Goal: Find specific page/section: Find specific page/section

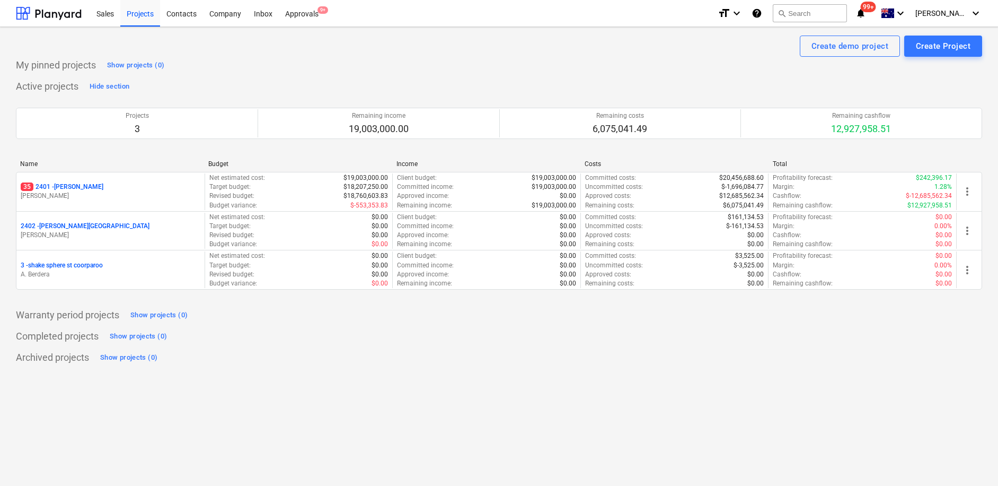
click at [110, 190] on div "35 2401 - Della Rosa" at bounding box center [111, 186] width 180 height 9
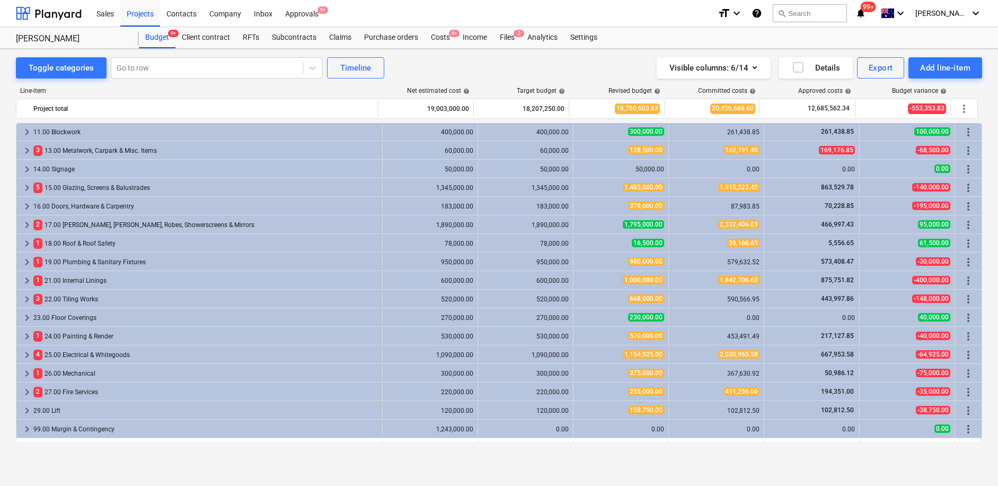
scroll to position [164, 0]
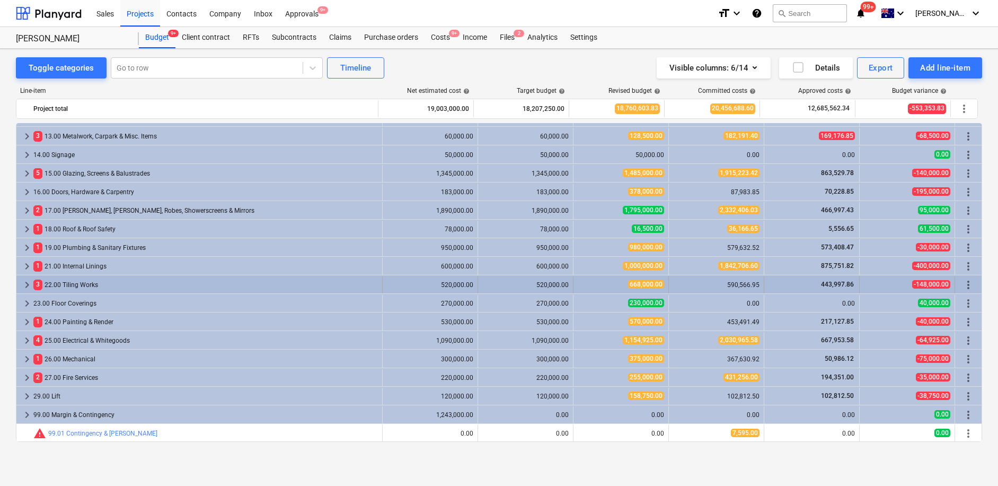
click at [245, 287] on div "3 22.00 Tiling Works" at bounding box center [205, 284] width 345 height 17
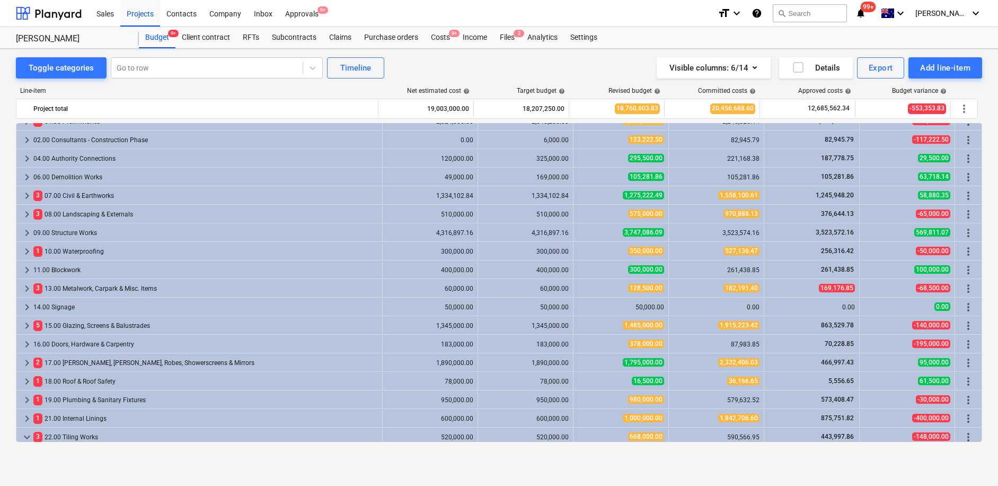
scroll to position [0, 0]
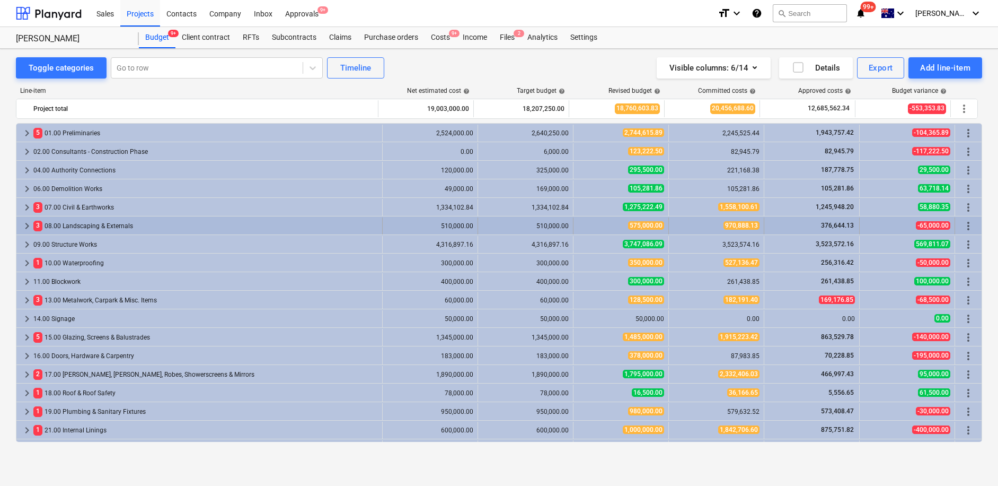
click at [273, 231] on div "3 08.00 Landscaping & Externals" at bounding box center [205, 225] width 345 height 17
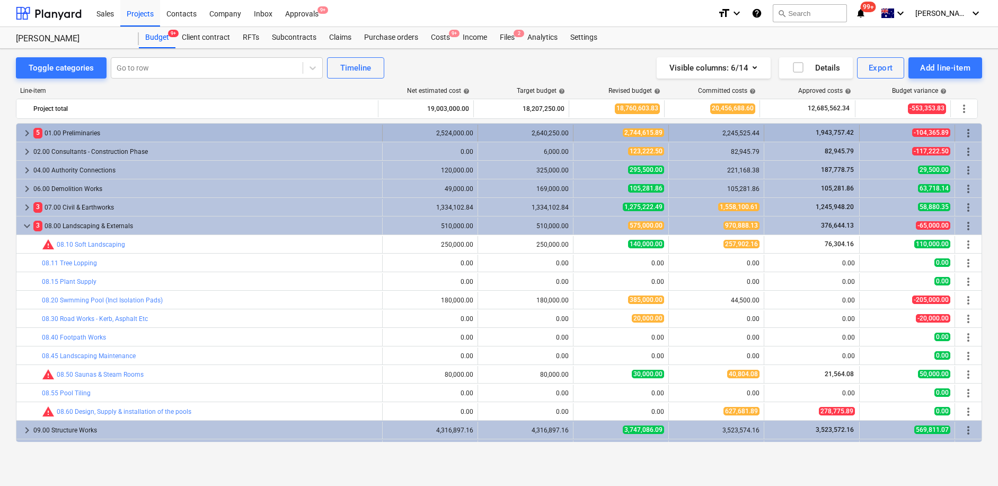
click at [320, 133] on div "5 01.00 Preliminaries" at bounding box center [205, 133] width 345 height 17
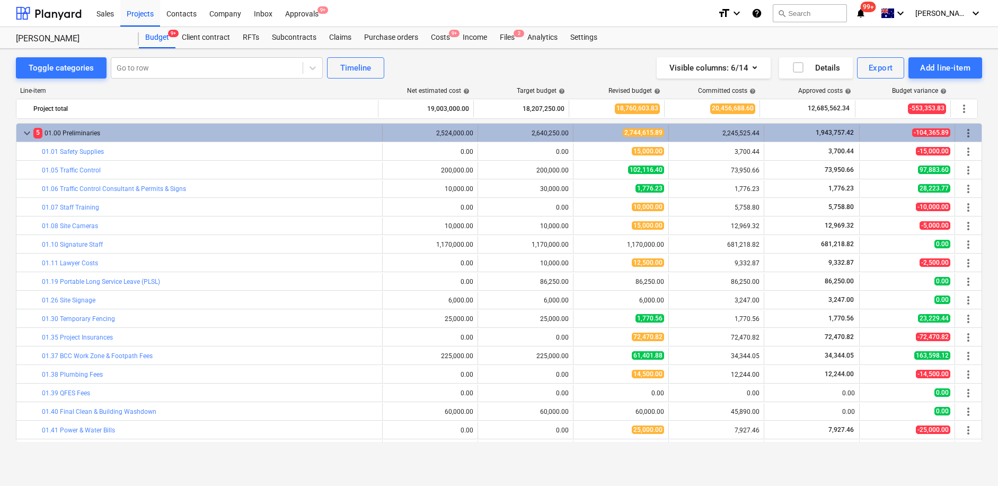
click at [125, 132] on div "5 01.00 Preliminaries" at bounding box center [205, 133] width 345 height 17
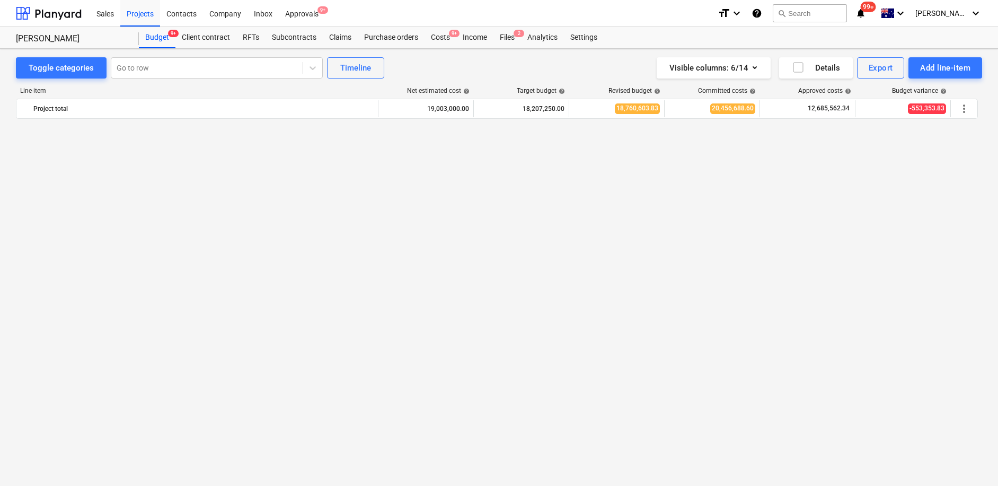
scroll to position [442, 0]
